Goal: Find contact information: Find contact information

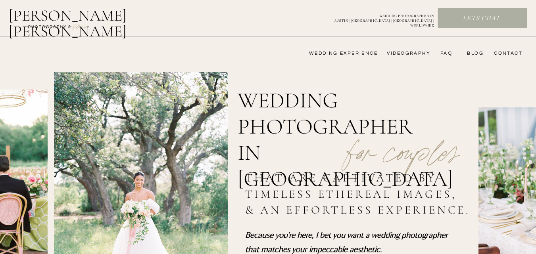
click at [504, 54] on nav "CONTACT" at bounding box center [507, 53] width 31 height 6
click at [506, 54] on nav "CONTACT" at bounding box center [507, 53] width 31 height 6
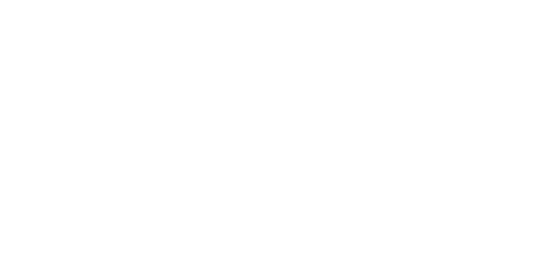
scroll to position [436, 0]
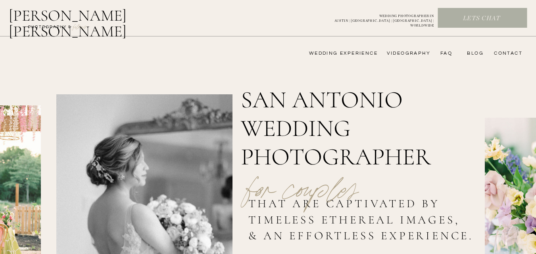
click at [511, 51] on nav "CONTACT" at bounding box center [507, 53] width 31 height 6
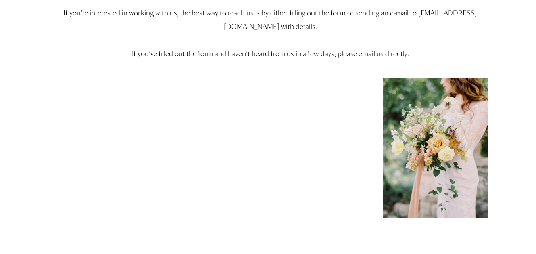
scroll to position [40, 0]
